Goal: Task Accomplishment & Management: Complete application form

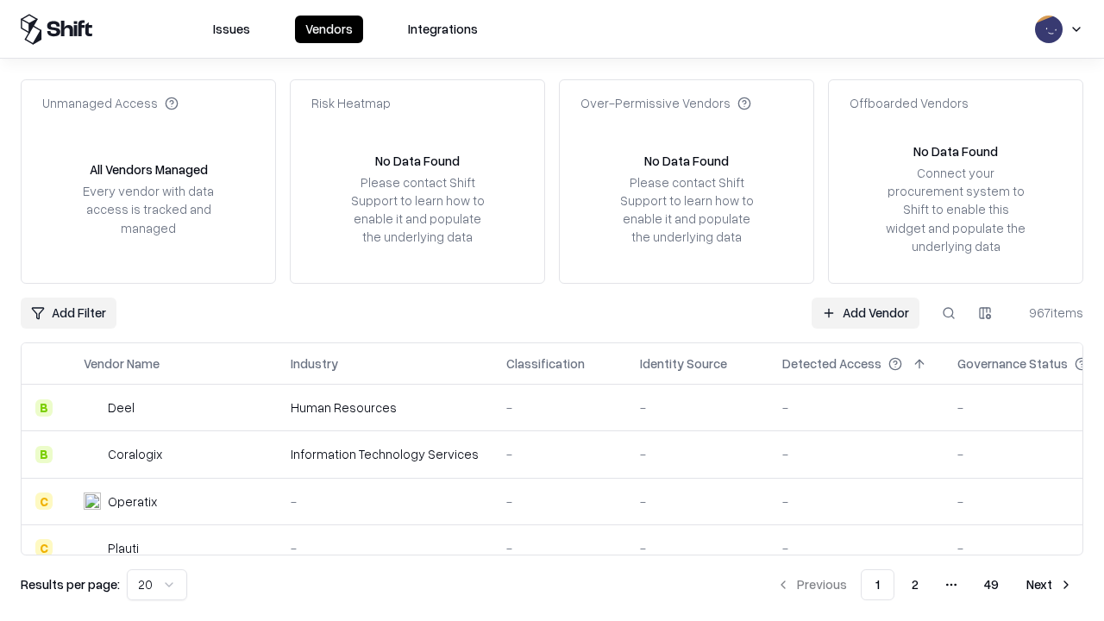
click at [865, 312] on link "Add Vendor" at bounding box center [866, 313] width 108 height 31
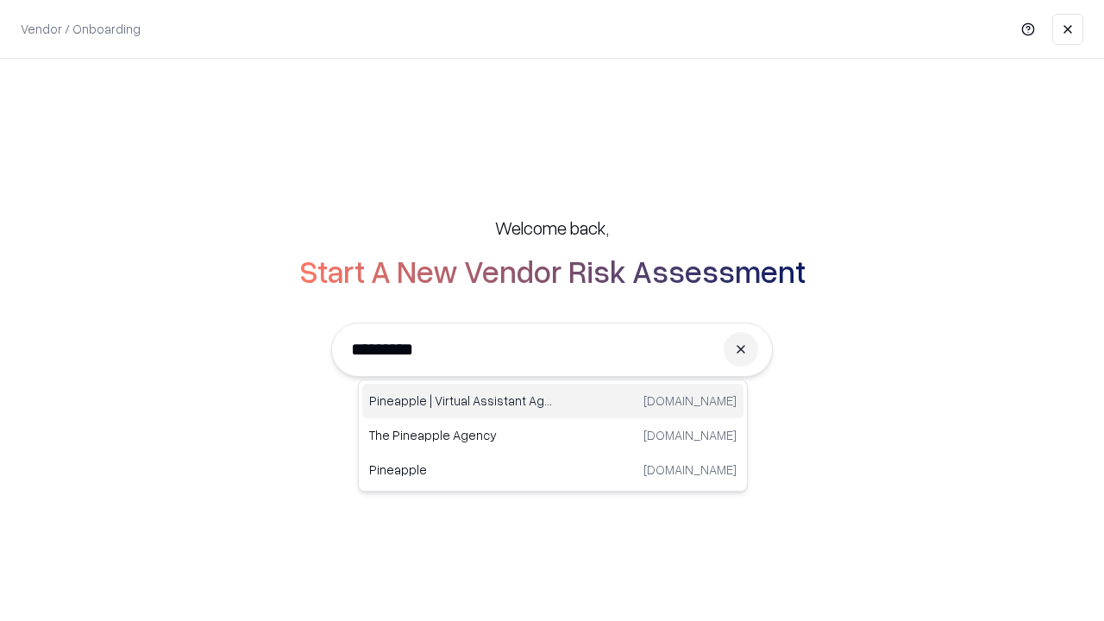
click at [553, 401] on div "Pineapple | Virtual Assistant Agency [DOMAIN_NAME]" at bounding box center [552, 401] width 381 height 35
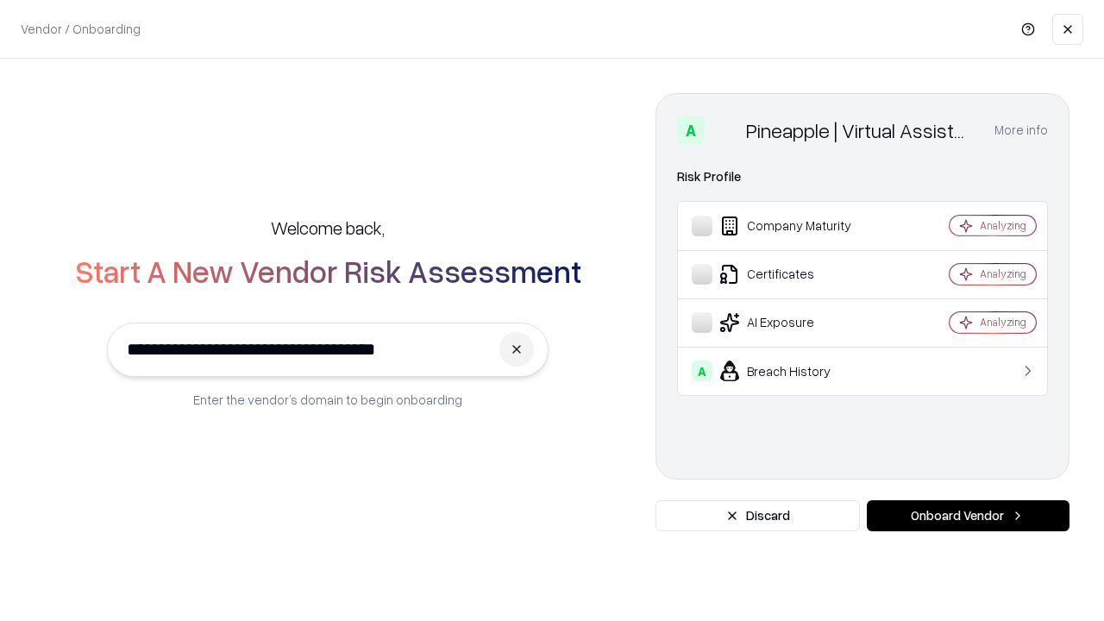
type input "**********"
click at [968, 516] on button "Onboard Vendor" at bounding box center [968, 515] width 203 height 31
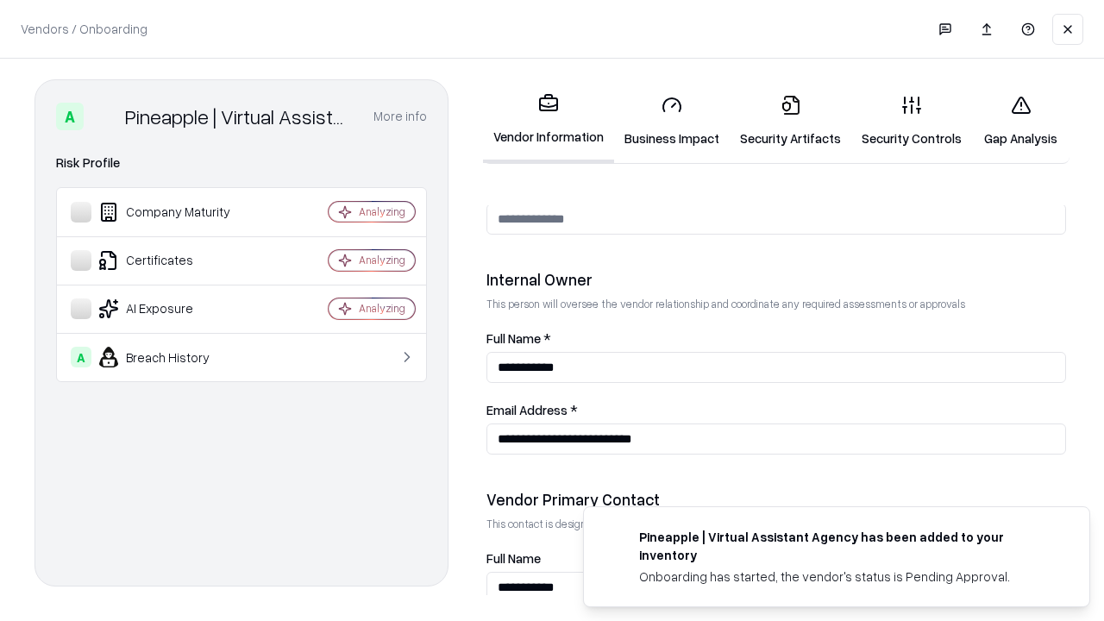
scroll to position [894, 0]
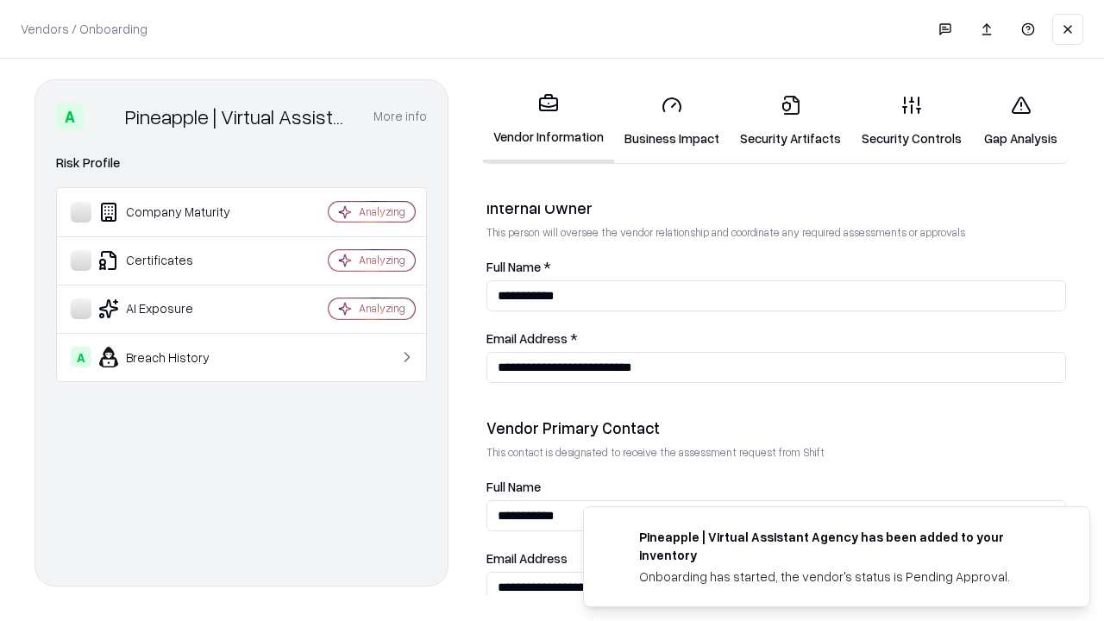
click at [672, 121] on link "Business Impact" at bounding box center [672, 121] width 116 height 80
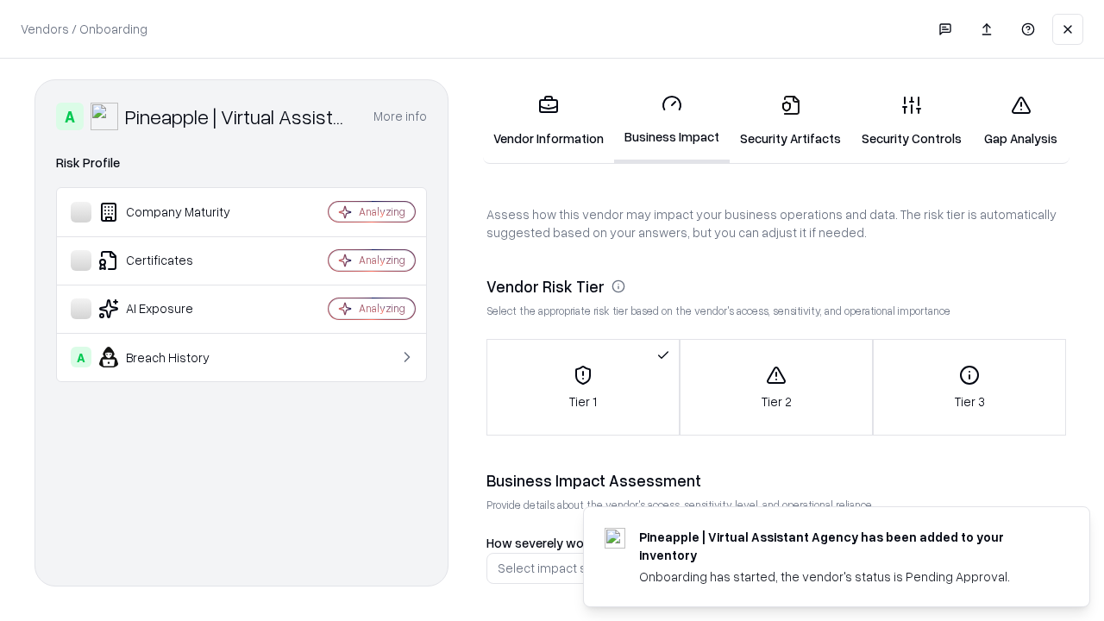
click at [790, 121] on link "Security Artifacts" at bounding box center [791, 121] width 122 height 80
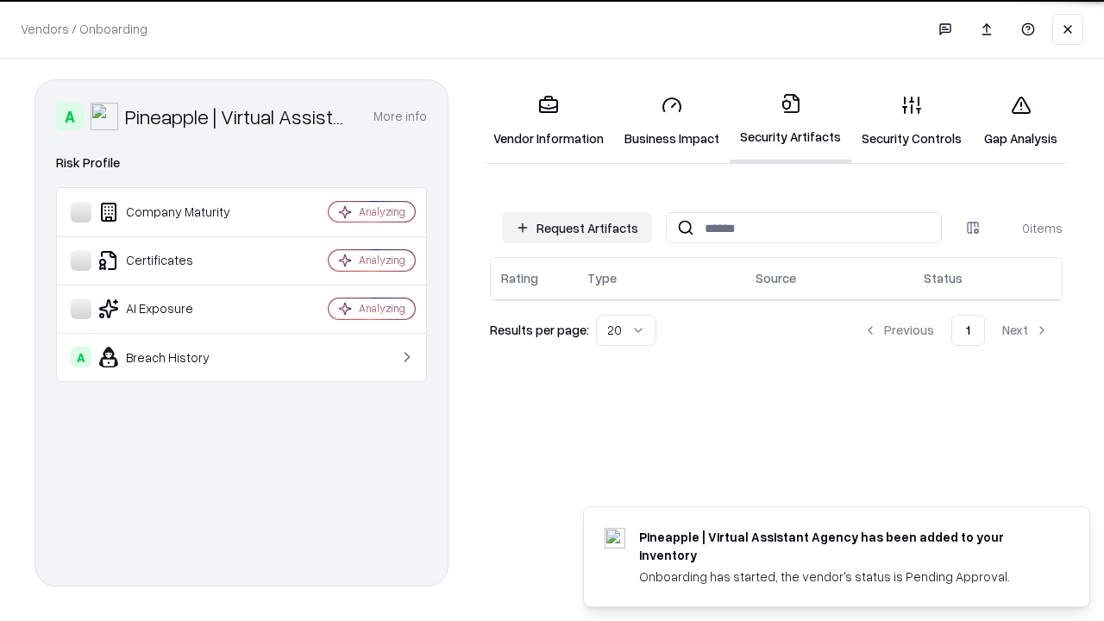
click at [577, 227] on button "Request Artifacts" at bounding box center [577, 227] width 150 height 31
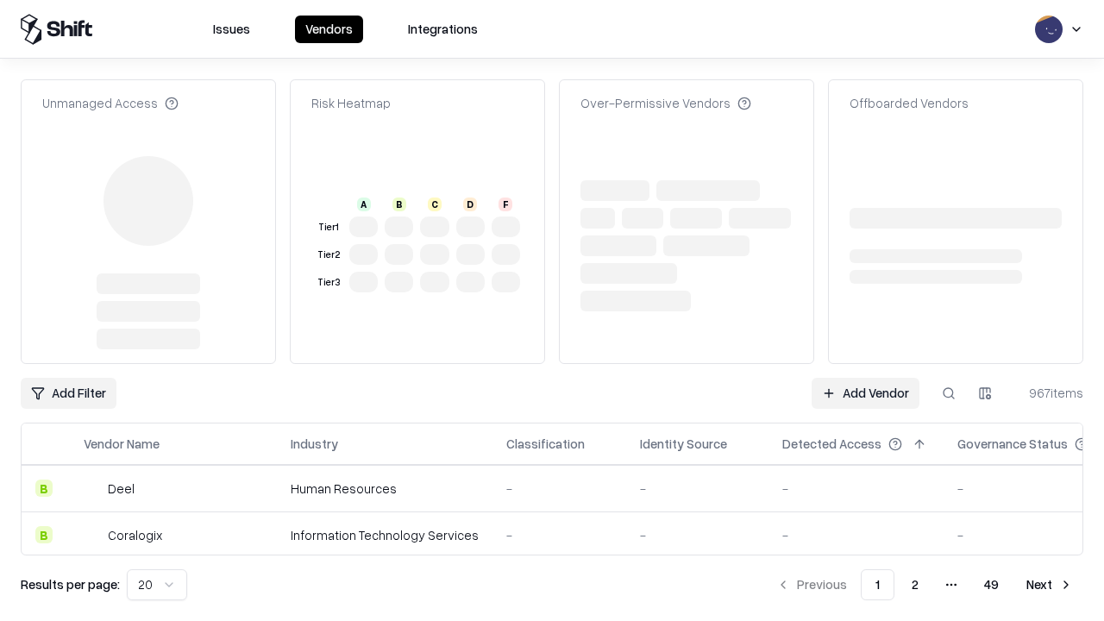
click at [865, 378] on link "Add Vendor" at bounding box center [866, 393] width 108 height 31
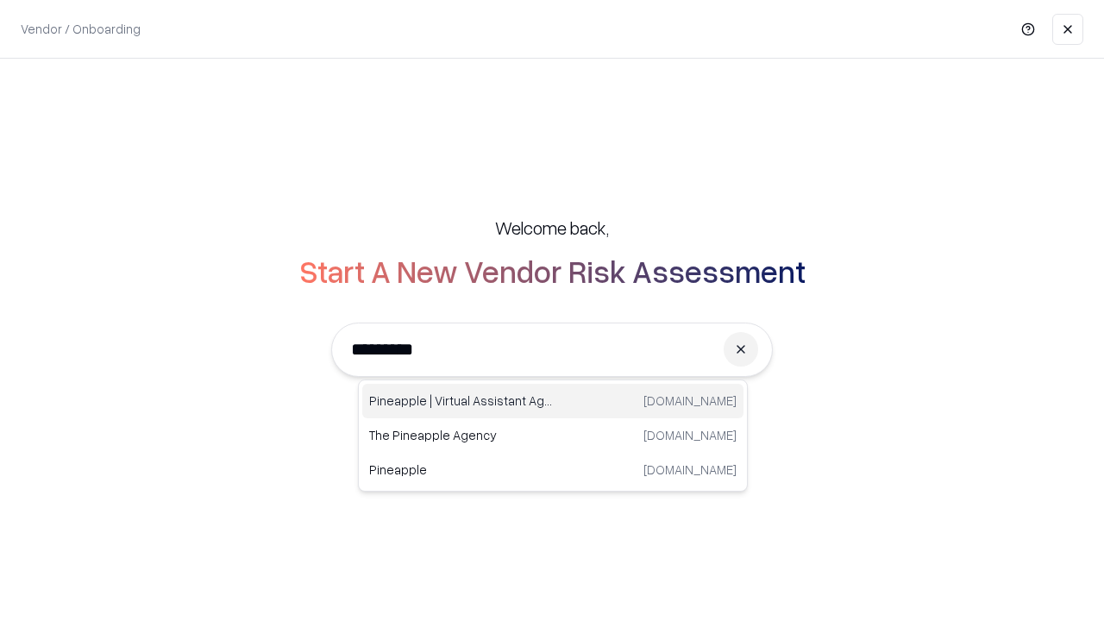
click at [553, 401] on div "Pineapple | Virtual Assistant Agency [DOMAIN_NAME]" at bounding box center [552, 401] width 381 height 35
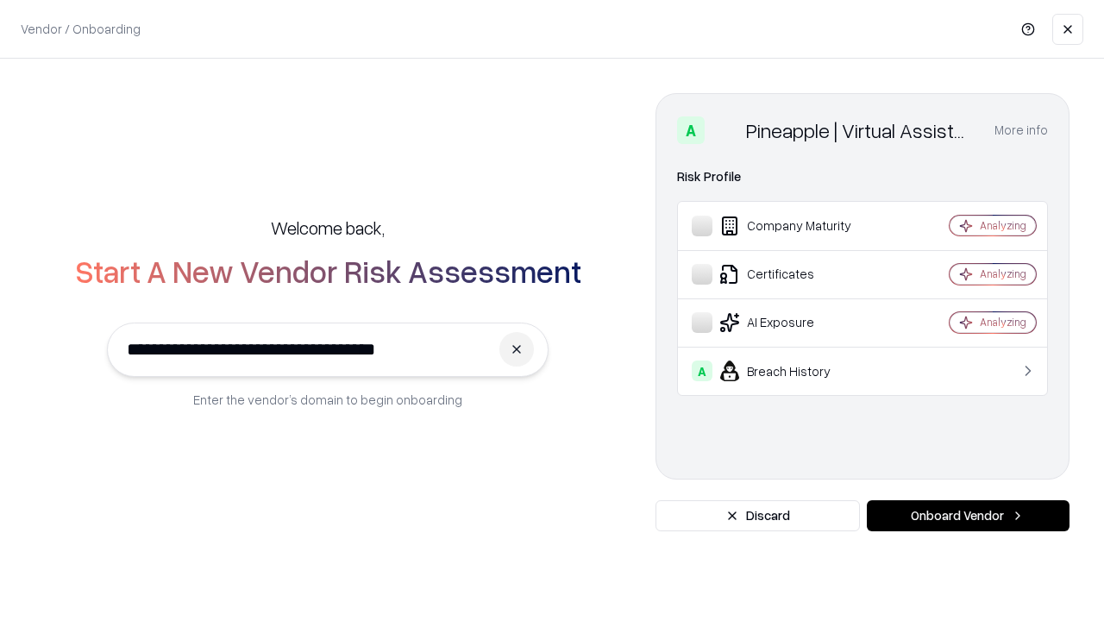
type input "**********"
click at [968, 516] on button "Onboard Vendor" at bounding box center [968, 515] width 203 height 31
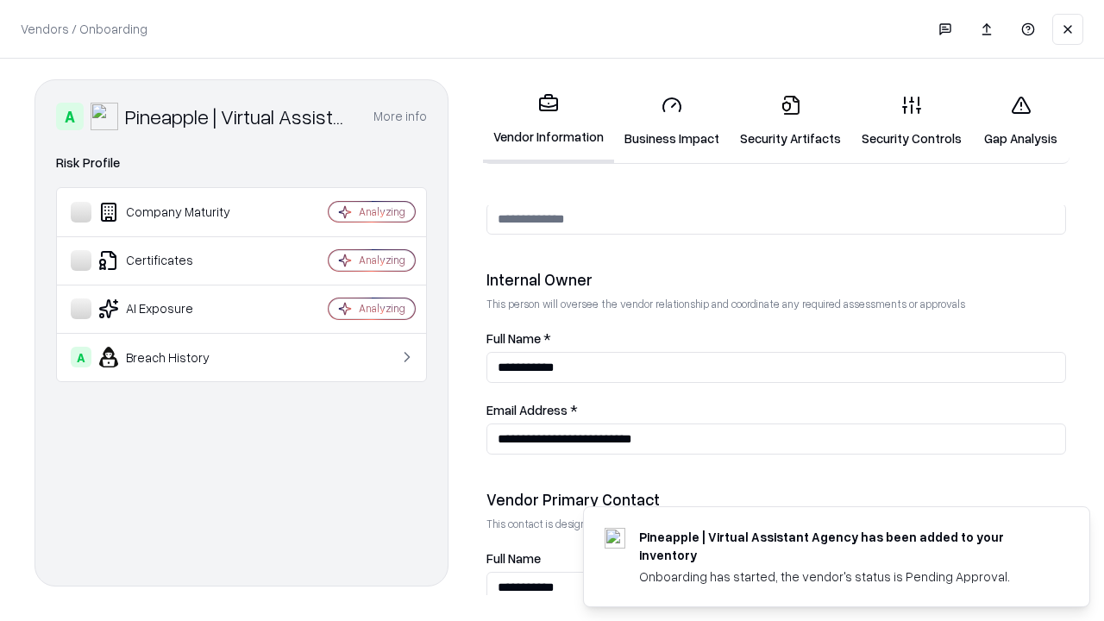
scroll to position [894, 0]
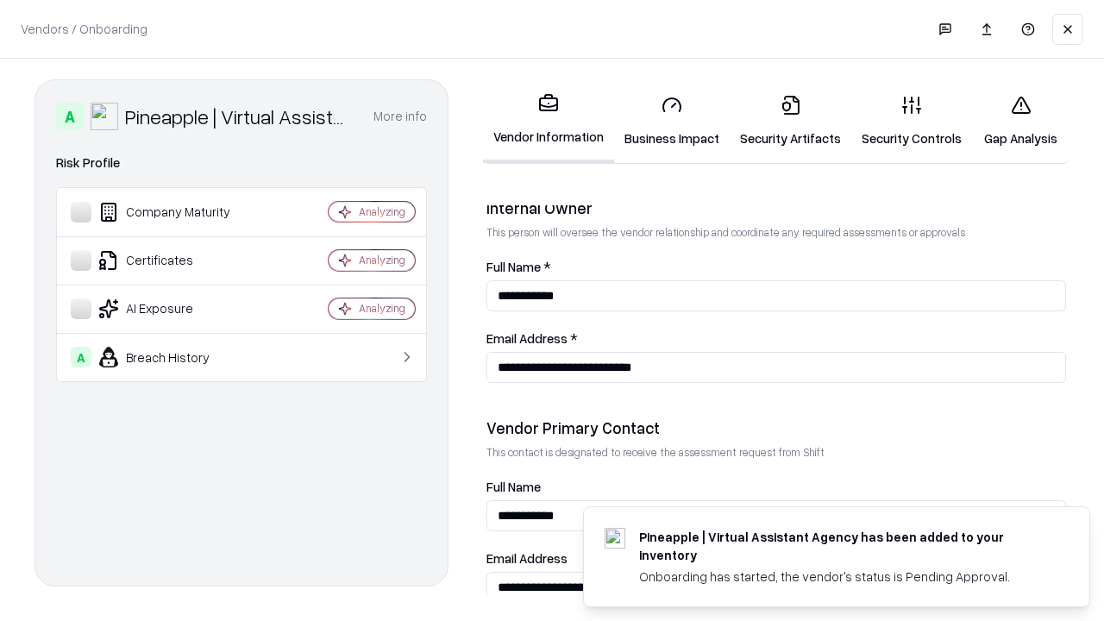
click at [1021, 121] on link "Gap Analysis" at bounding box center [1020, 121] width 97 height 80
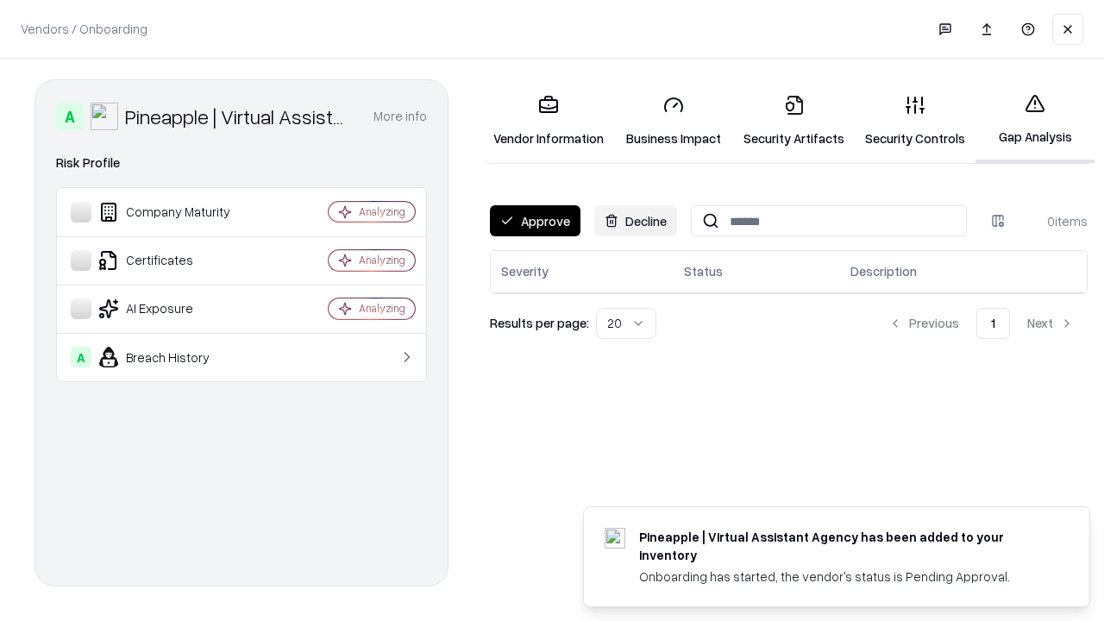
click at [535, 221] on button "Approve" at bounding box center [535, 220] width 91 height 31
